Goal: Task Accomplishment & Management: Use online tool/utility

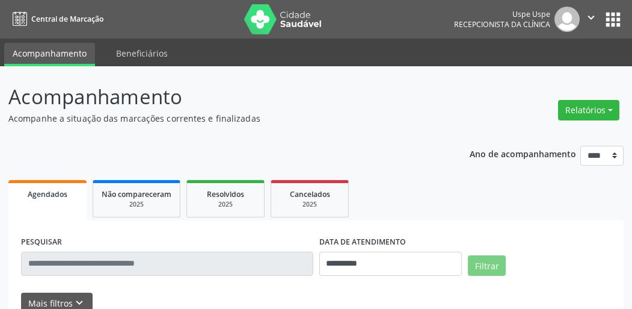
click at [596, 119] on button "Relatórios" at bounding box center [588, 110] width 61 height 20
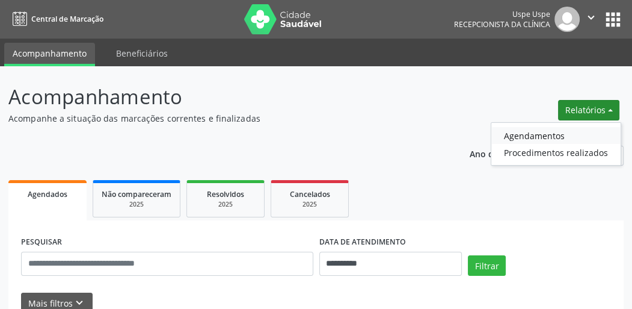
click at [540, 136] on link "Agendamentos" at bounding box center [556, 135] width 129 height 17
select select "*"
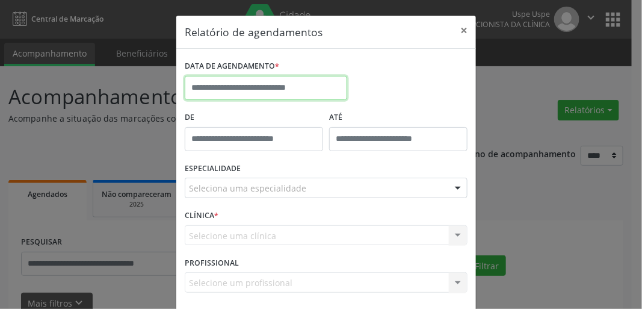
drag, startPoint x: 245, startPoint y: 88, endPoint x: 249, endPoint y: 102, distance: 14.3
click at [244, 90] on input "text" at bounding box center [266, 88] width 162 height 24
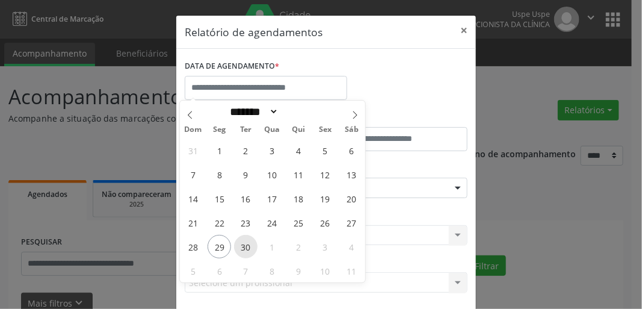
click at [246, 246] on span "30" at bounding box center [245, 246] width 23 height 23
type input "**********"
click at [246, 246] on span "30" at bounding box center [245, 246] width 23 height 23
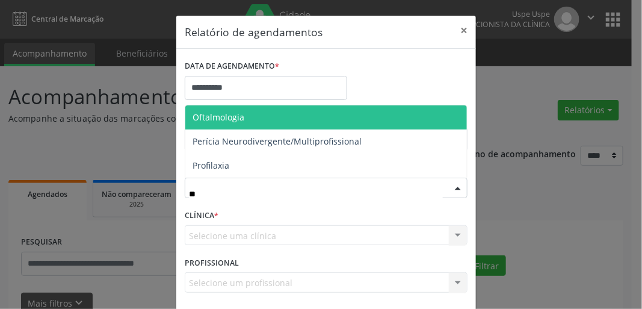
type input "***"
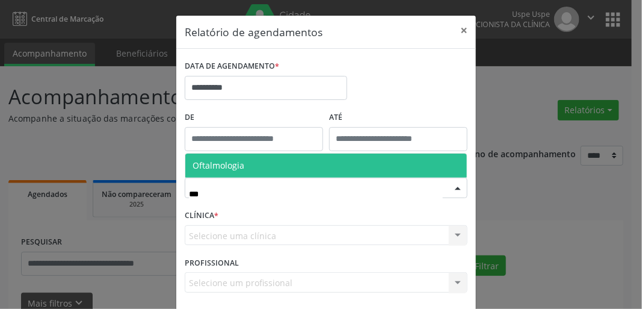
click at [204, 169] on span "Oftalmologia" at bounding box center [219, 164] width 52 height 11
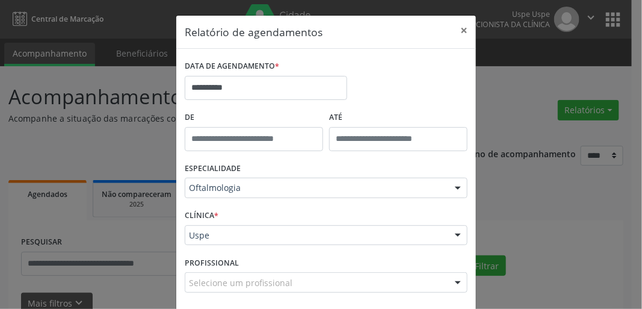
scroll to position [52, 0]
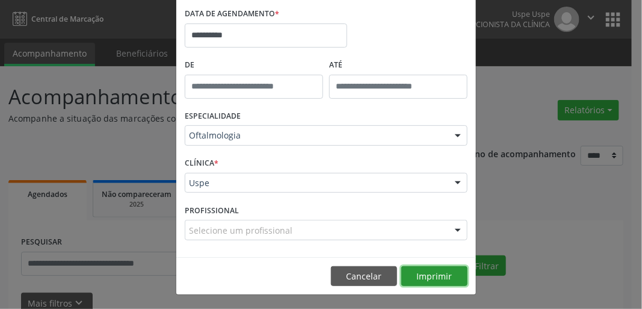
click at [418, 273] on button "Imprimir" at bounding box center [434, 276] width 66 height 20
